Goal: Task Accomplishment & Management: Use online tool/utility

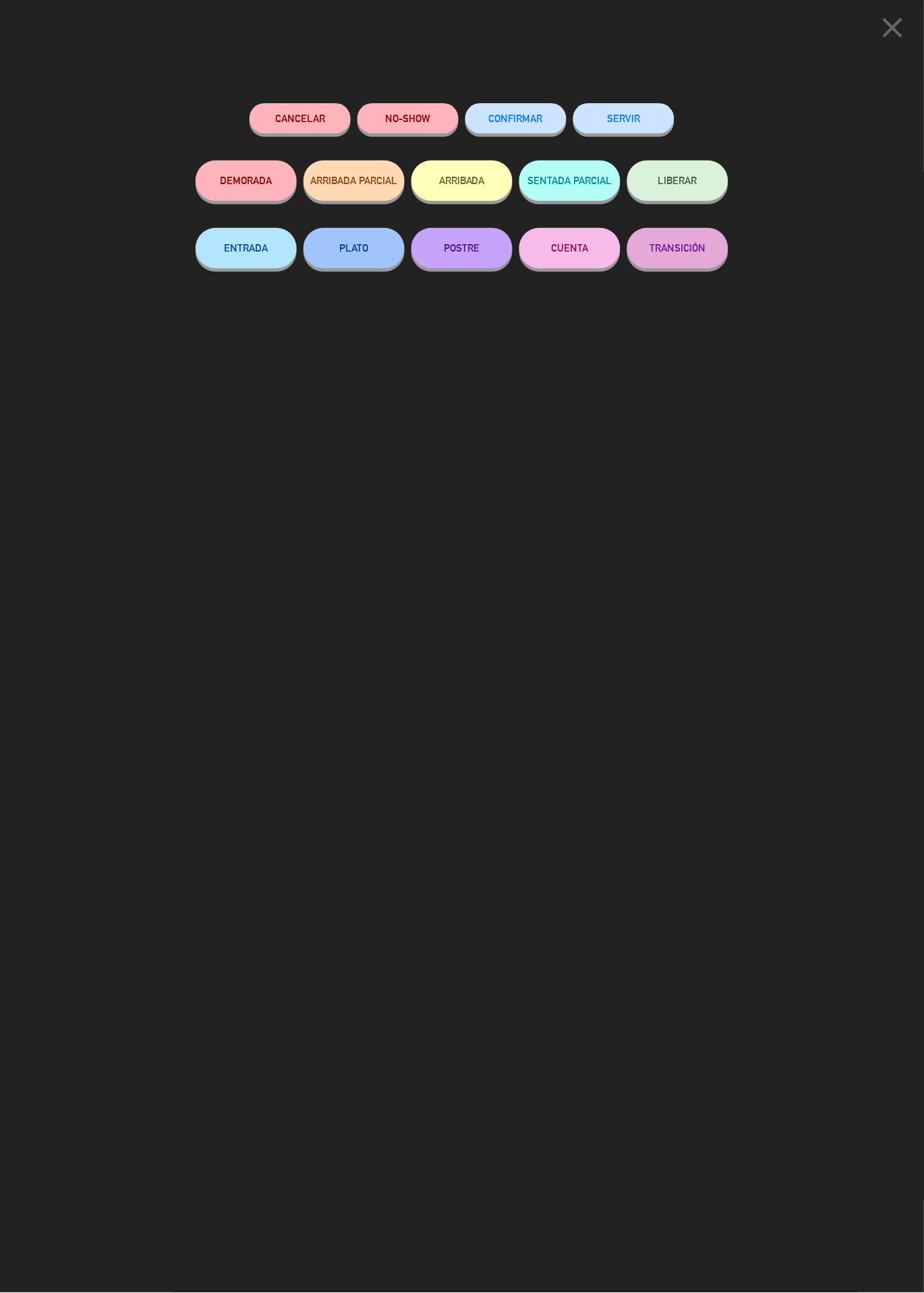
click at [637, 118] on button "SERVIR" at bounding box center [623, 118] width 101 height 31
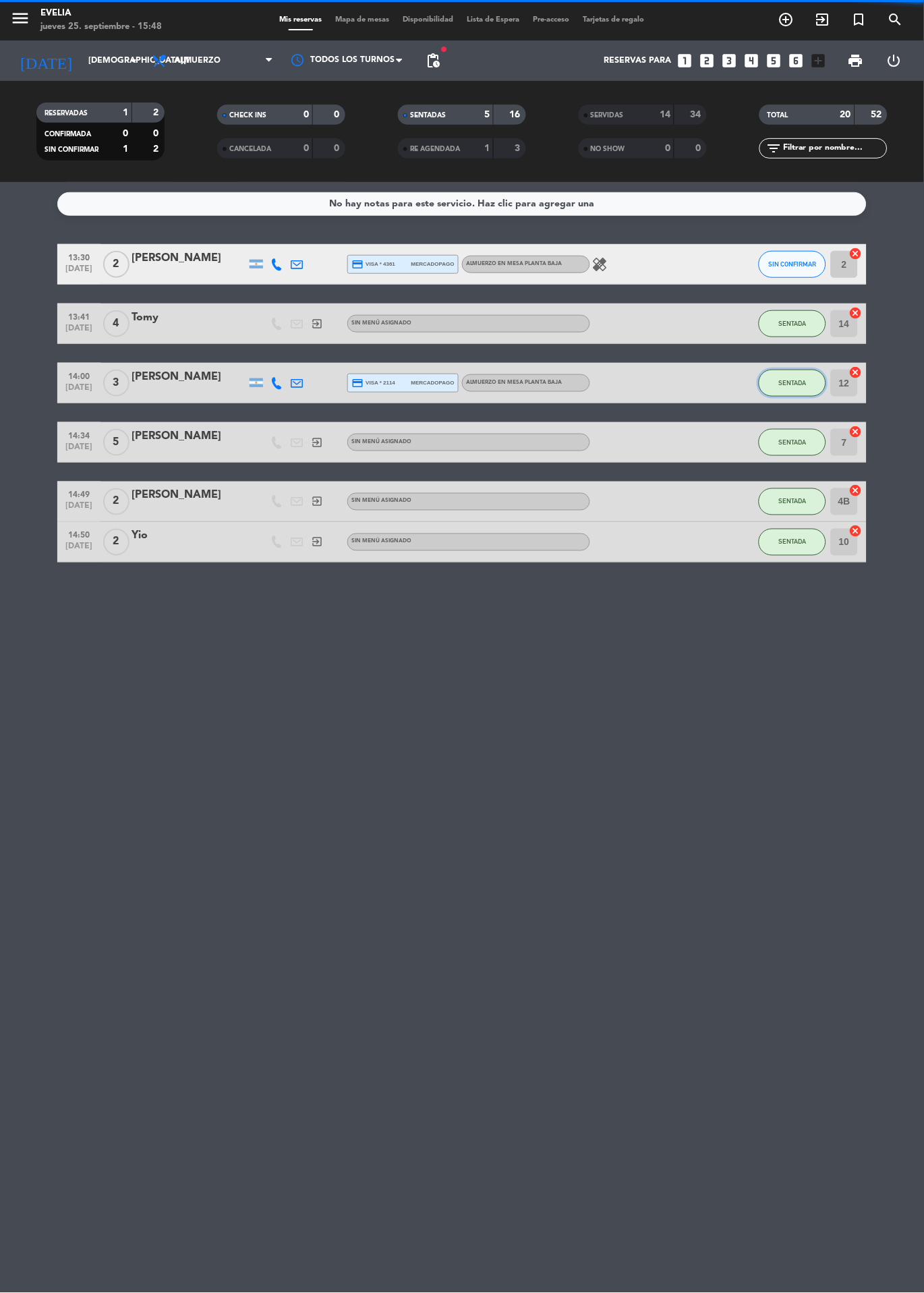
click at [808, 388] on button "SENTADA" at bounding box center [792, 383] width 67 height 27
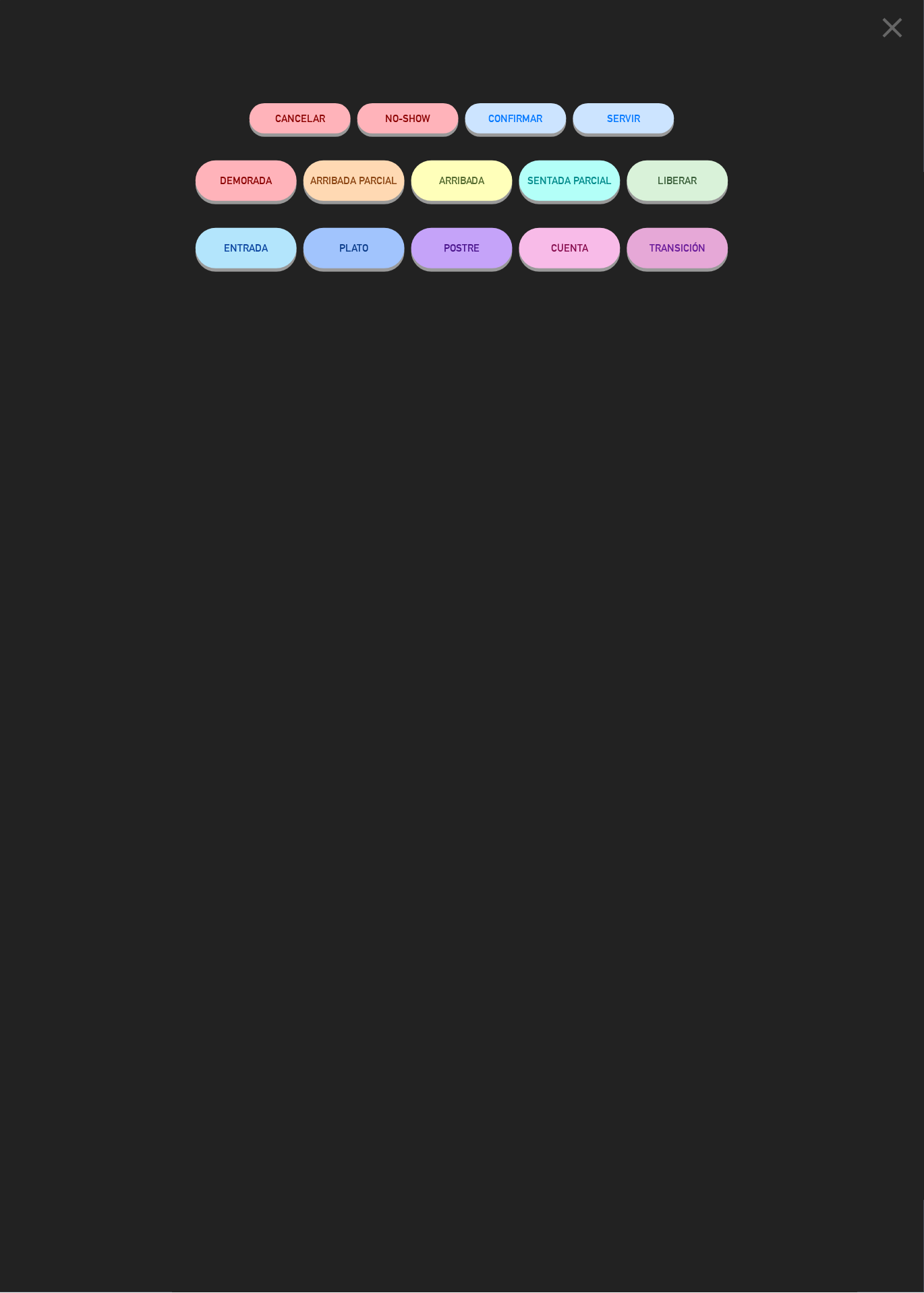
click at [644, 109] on button "SERVIR" at bounding box center [623, 118] width 101 height 31
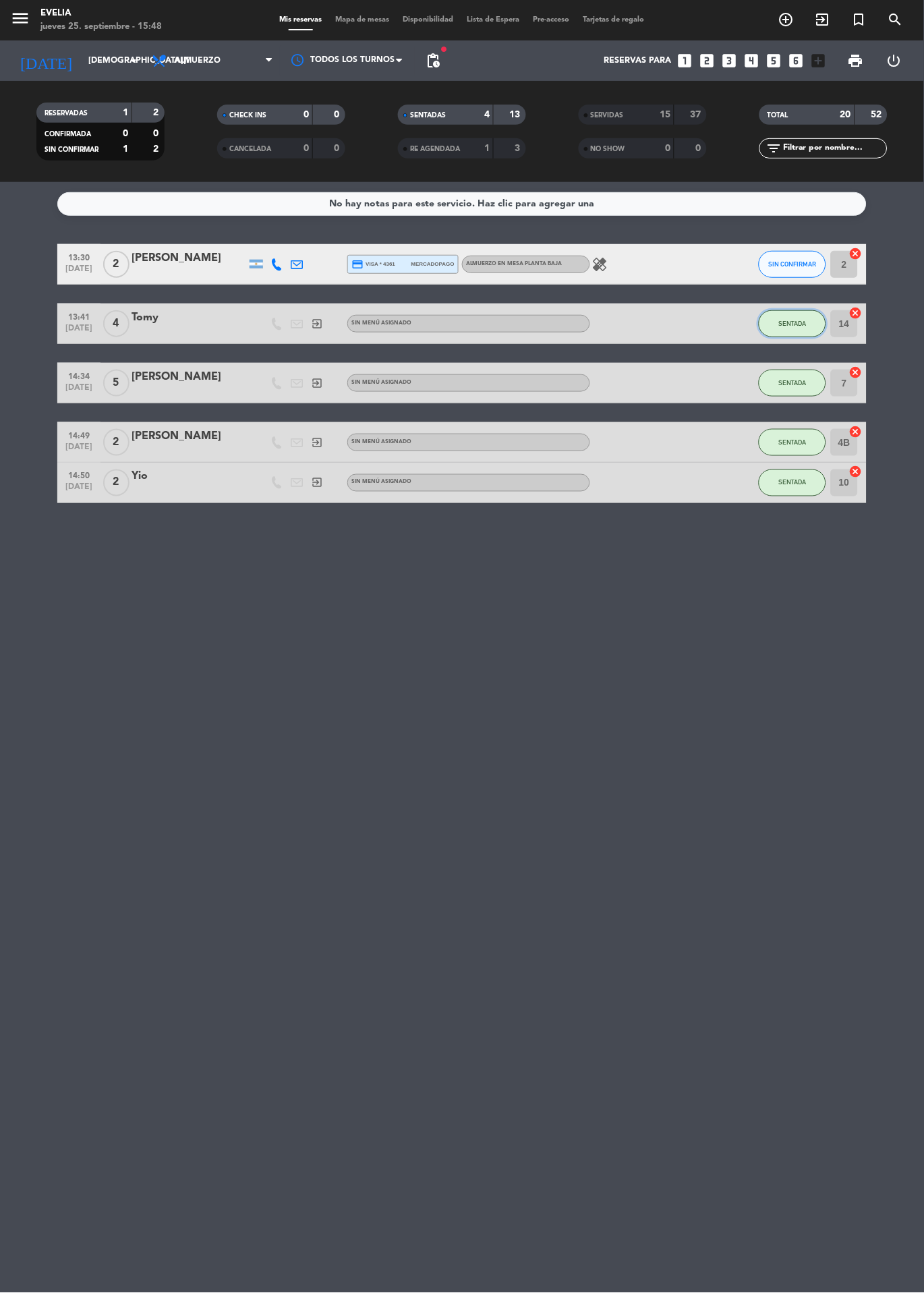
click at [805, 324] on span "SENTADA" at bounding box center [793, 323] width 27 height 8
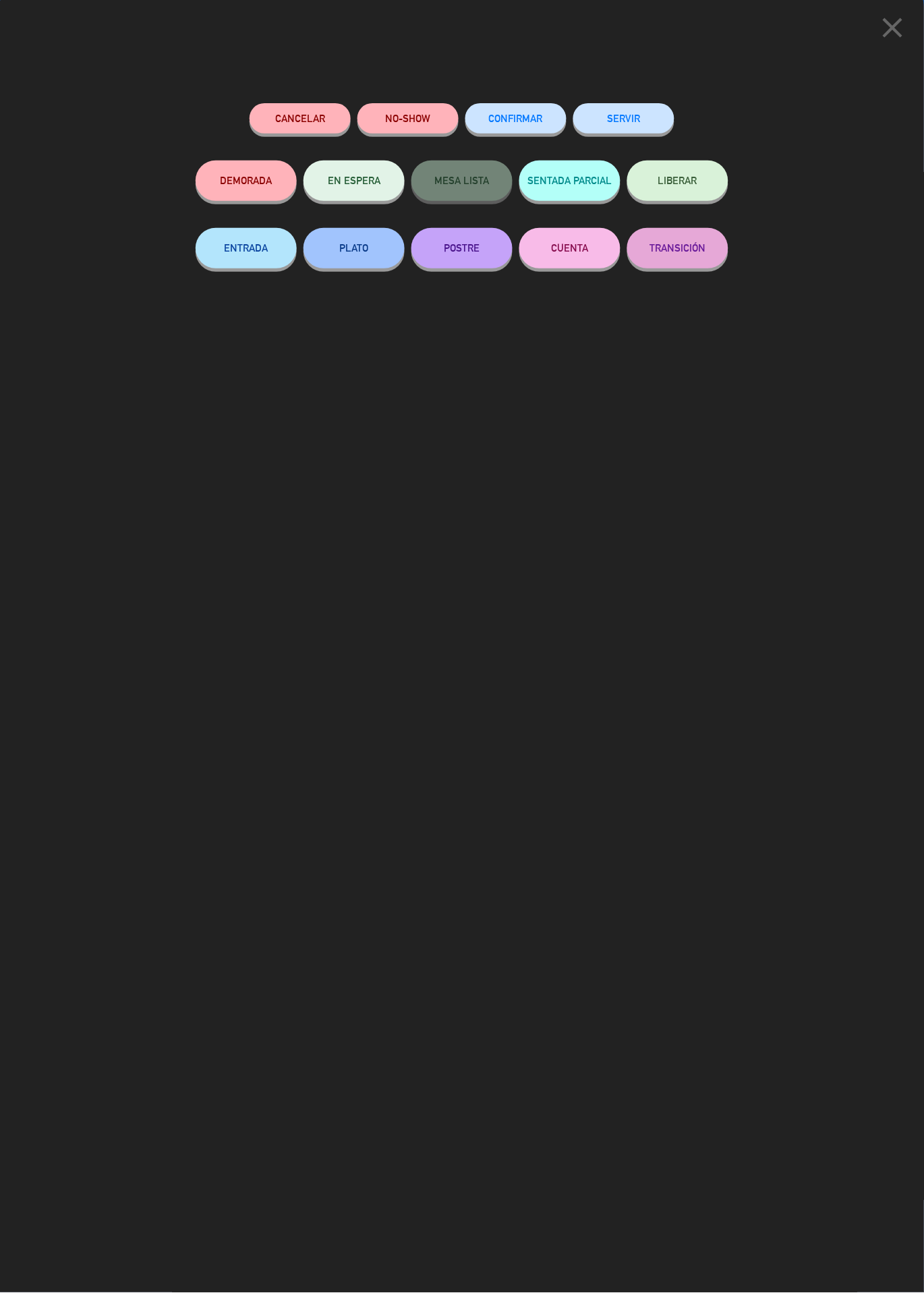
click at [640, 120] on button "SERVIR" at bounding box center [623, 118] width 101 height 31
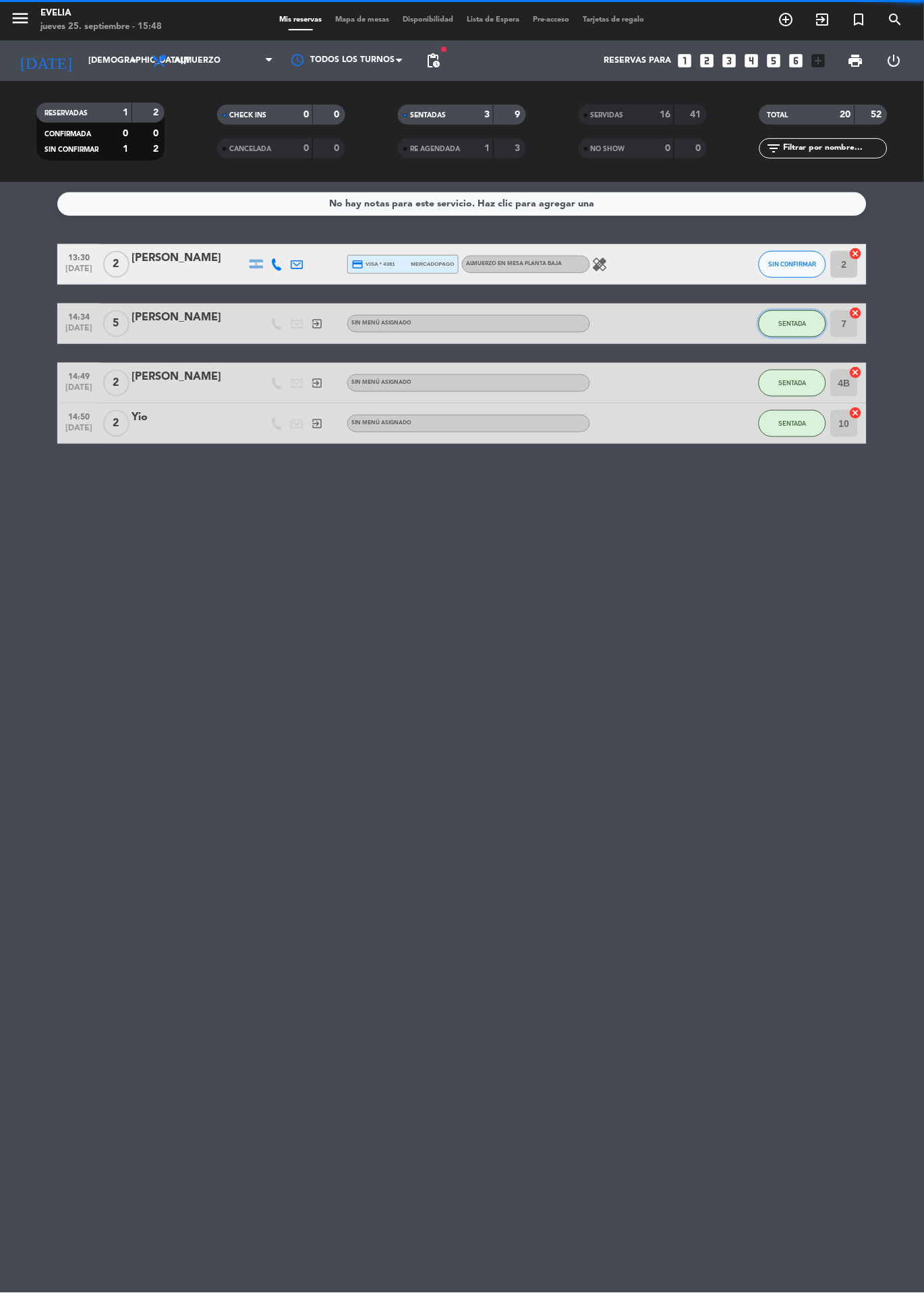
click at [802, 330] on button "SENTADA" at bounding box center [792, 324] width 67 height 27
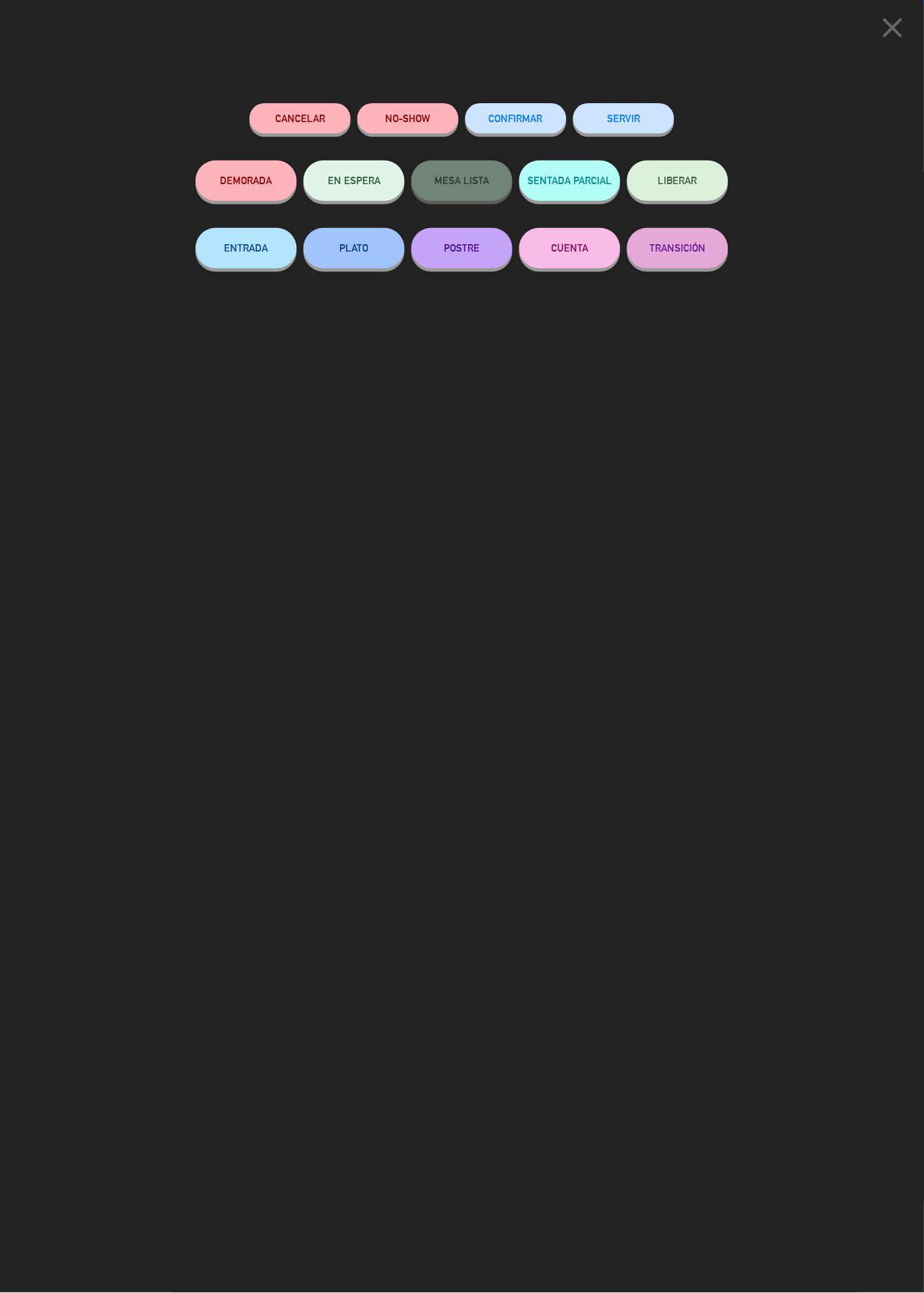
click at [636, 117] on button "SERVIR" at bounding box center [623, 118] width 101 height 31
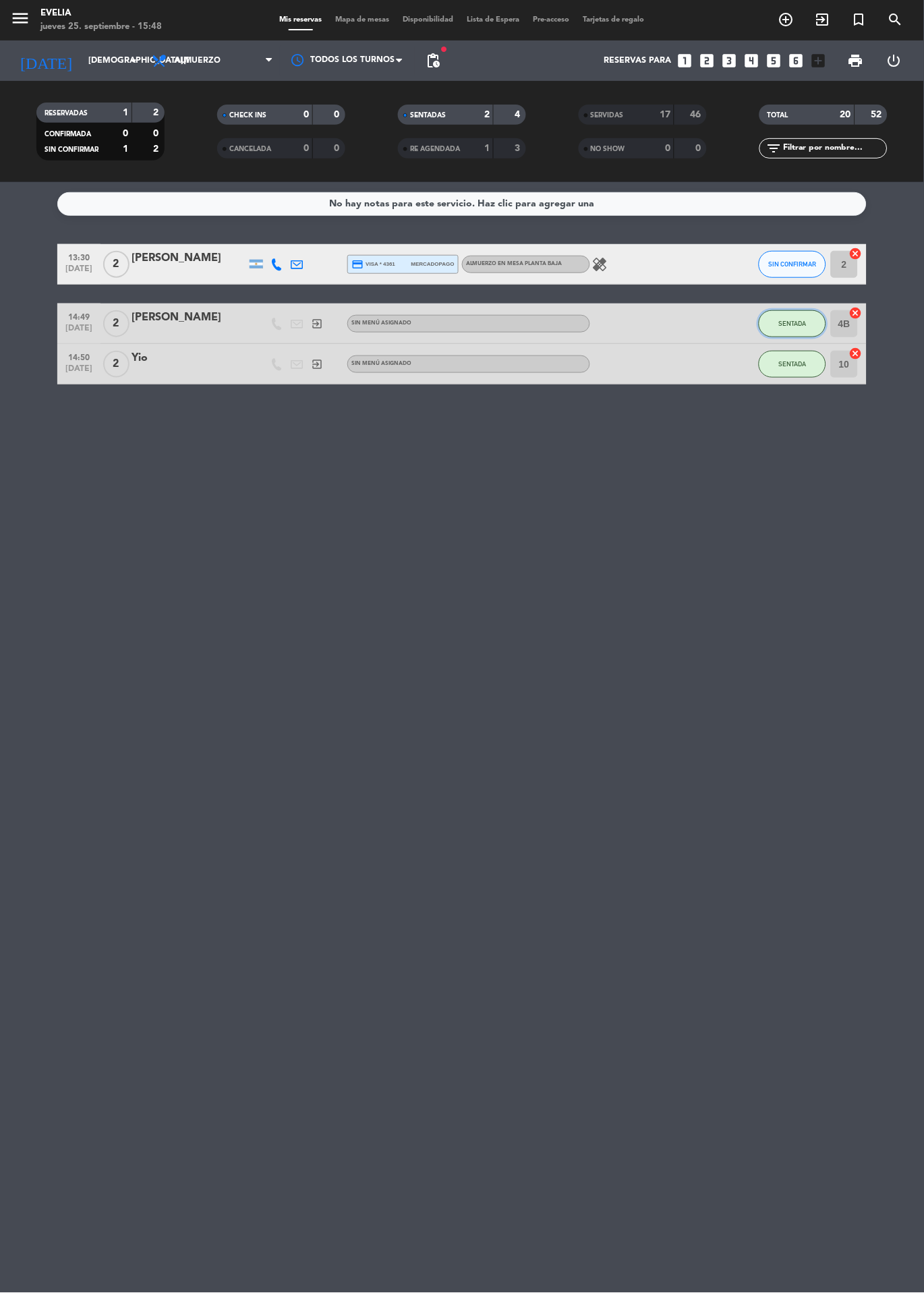
click at [806, 327] on button "SENTADA" at bounding box center [792, 324] width 67 height 27
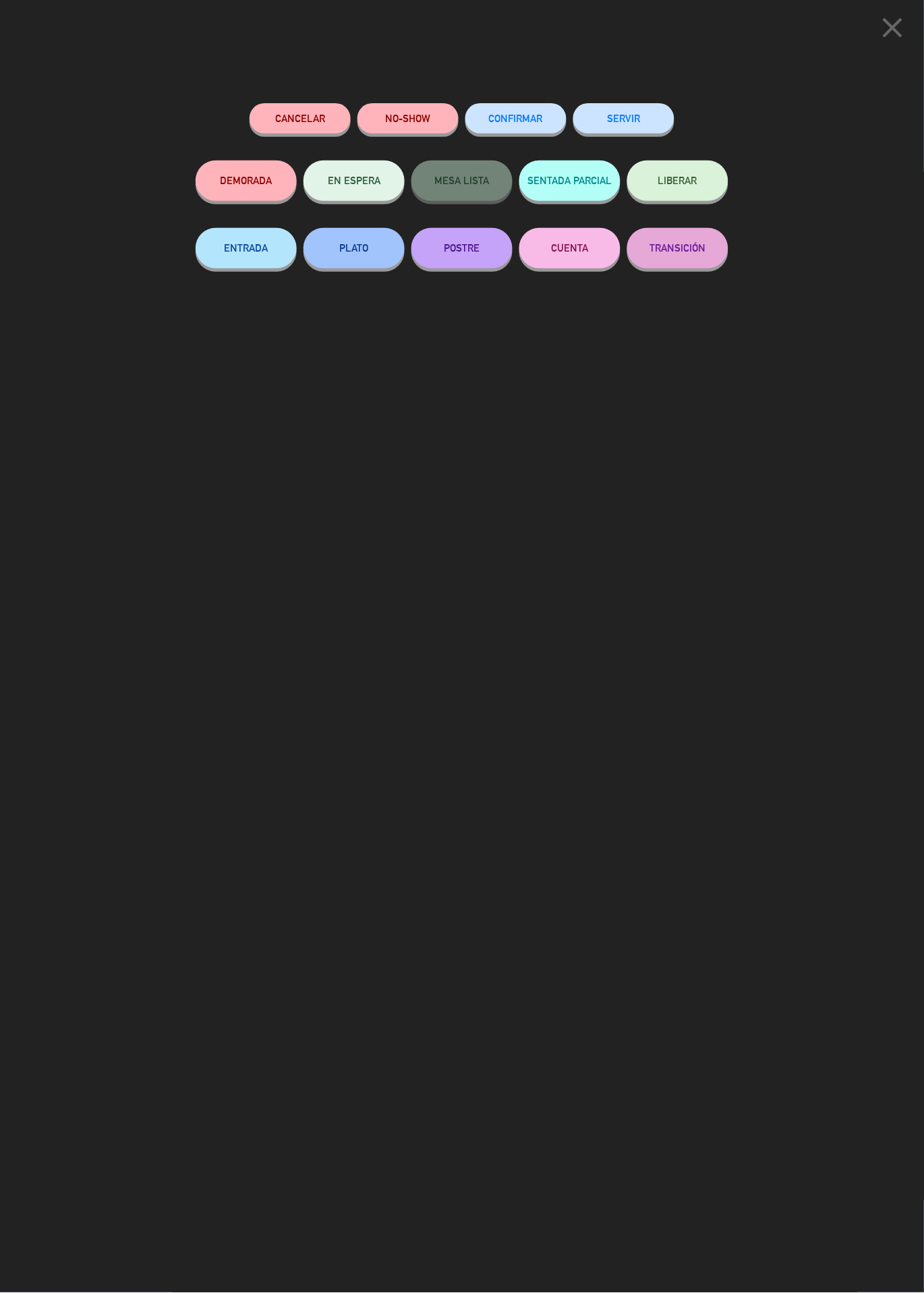
click at [639, 112] on button "SERVIR" at bounding box center [623, 118] width 101 height 31
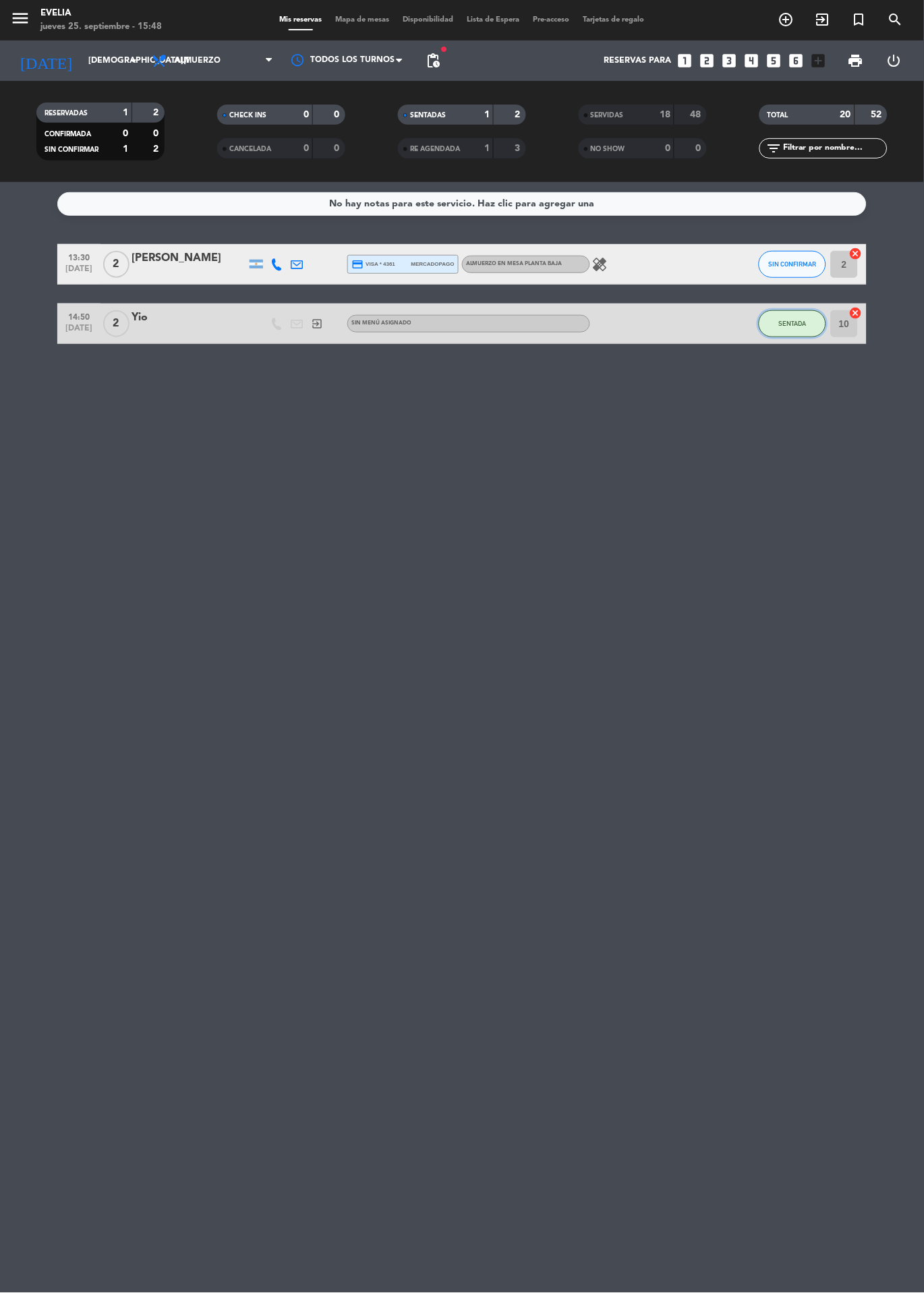
click at [791, 325] on span "SENTADA" at bounding box center [793, 323] width 27 height 8
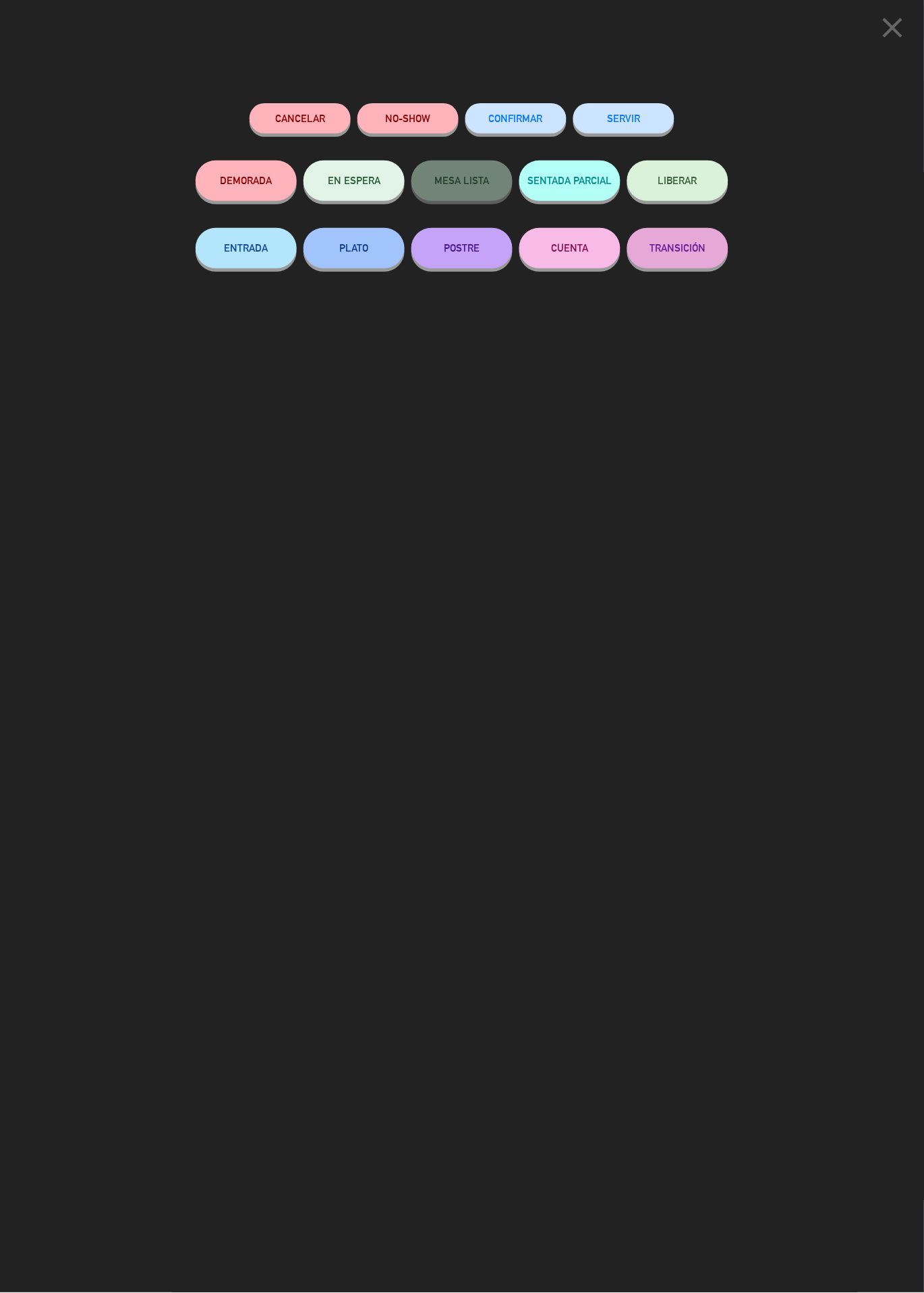
click at [634, 114] on button "SERVIR" at bounding box center [623, 118] width 101 height 31
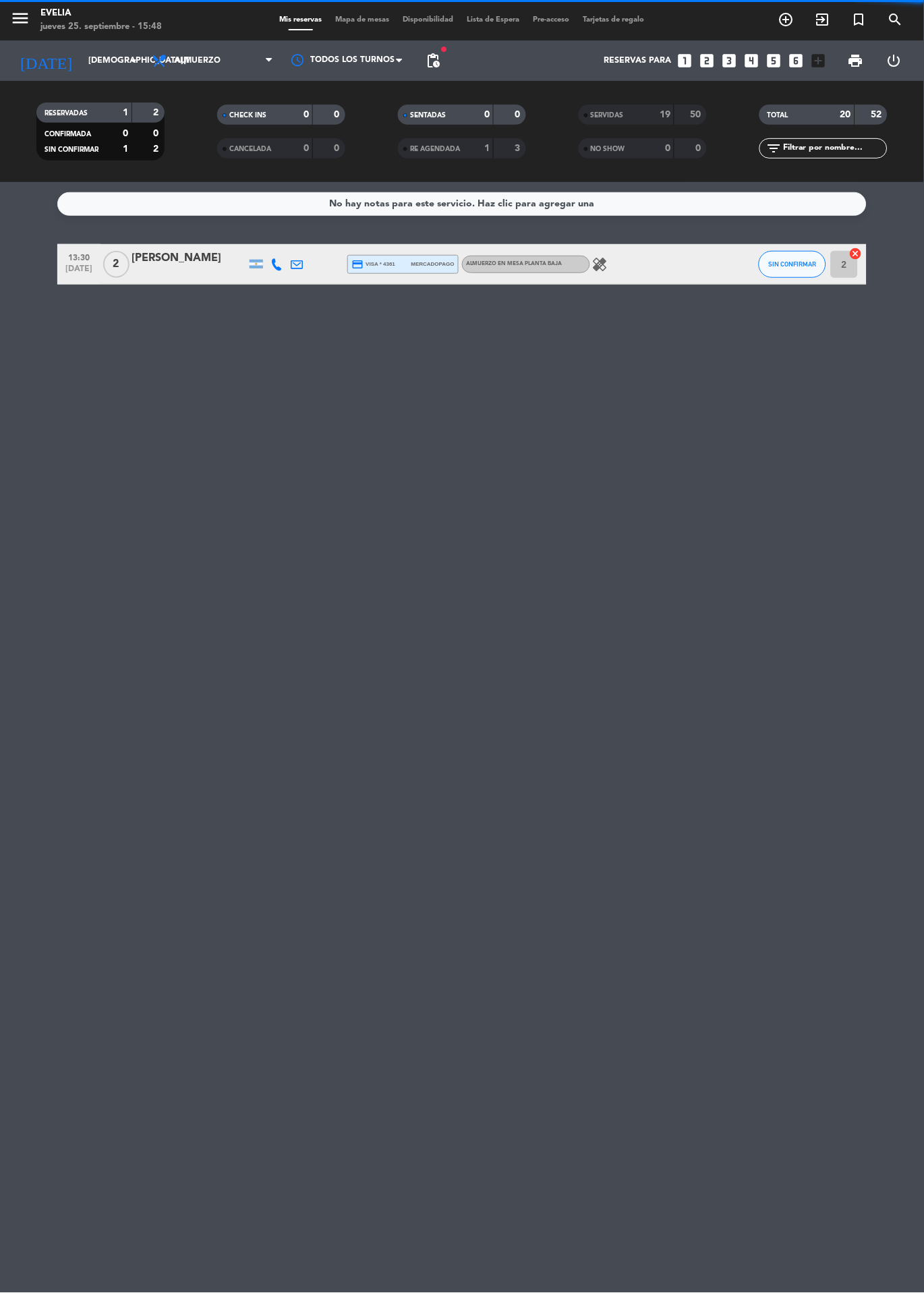
click at [720, 640] on div "No hay notas para este servicio. Haz clic para agregar una 13:30 [DATE] 2 [PERS…" at bounding box center [462, 738] width 924 height 1111
